Goal: Information Seeking & Learning: Check status

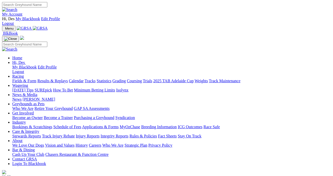
click at [67, 79] on link "Results & Replays" at bounding box center [52, 81] width 30 height 4
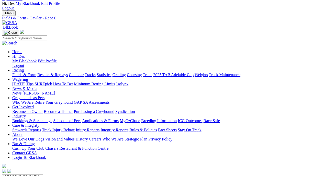
scroll to position [15, 0]
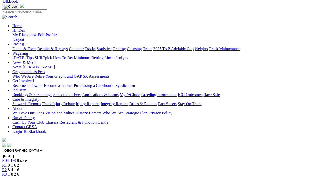
scroll to position [24, 0]
